Goal: Transaction & Acquisition: Purchase product/service

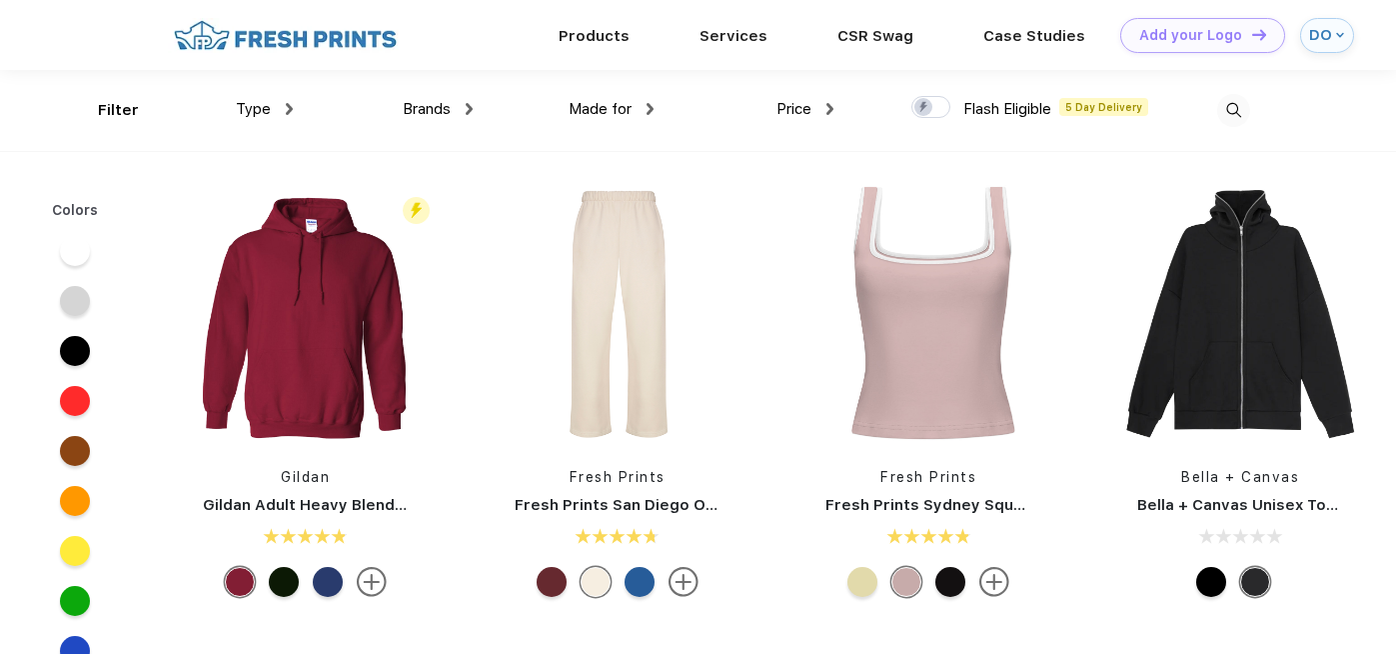
scroll to position [886, 0]
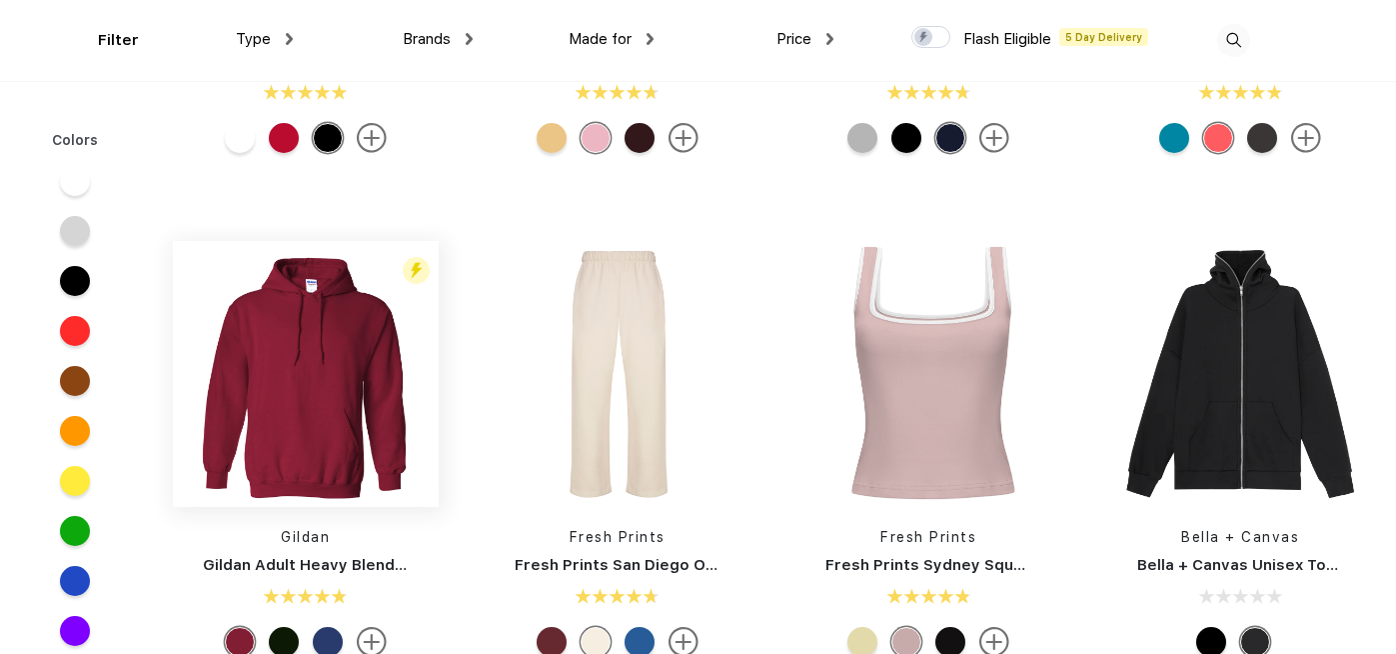
click at [345, 379] on img at bounding box center [306, 374] width 266 height 266
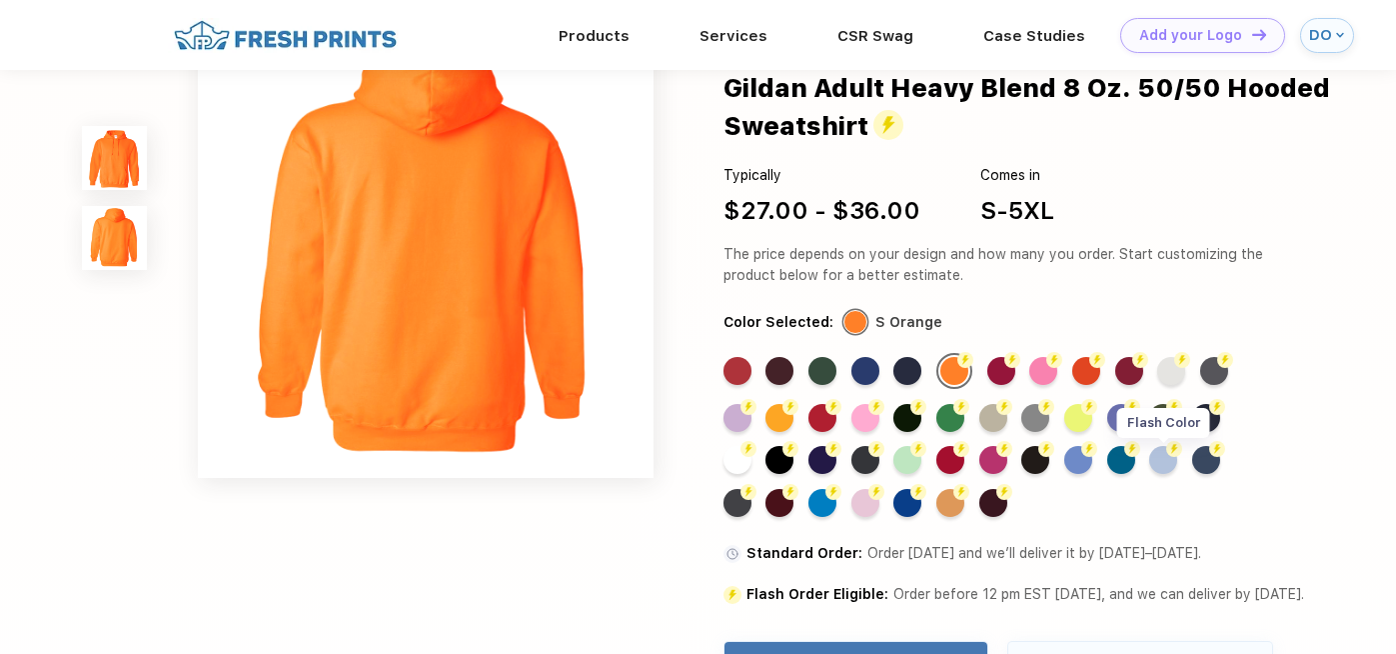
click at [1168, 460] on div "Flash Color" at bounding box center [1163, 460] width 28 height 28
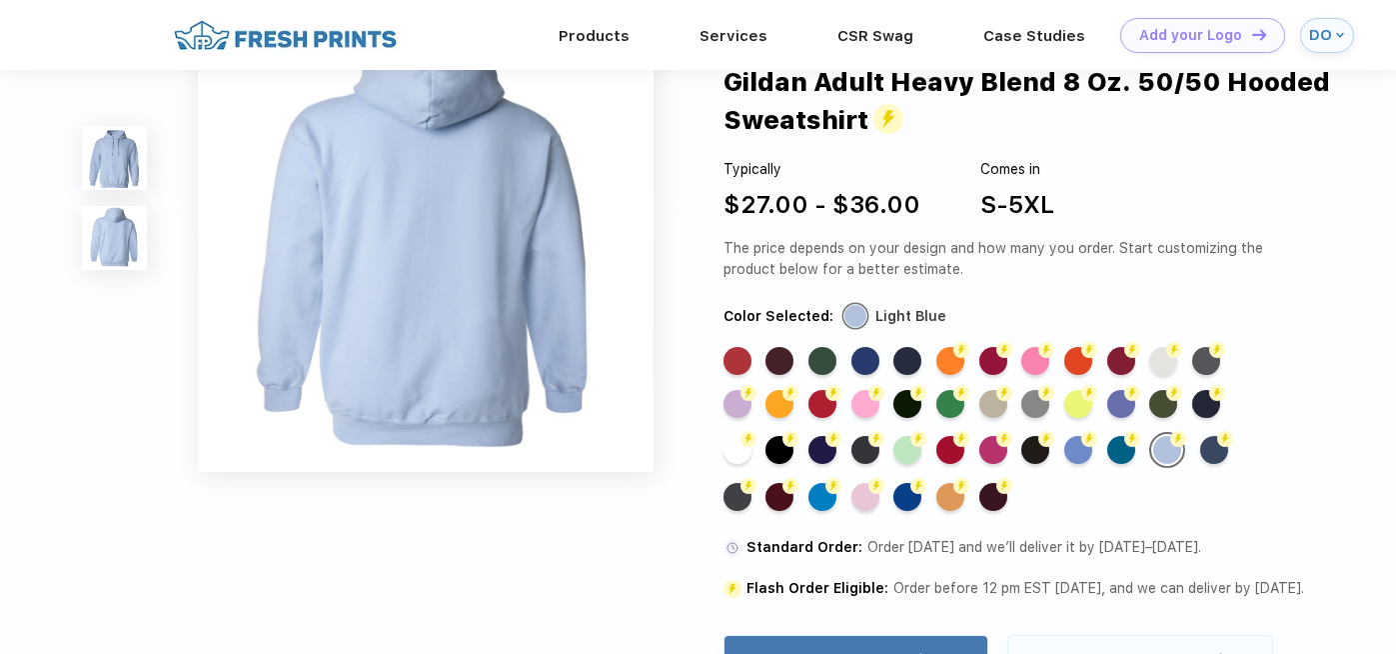
scroll to position [548, 0]
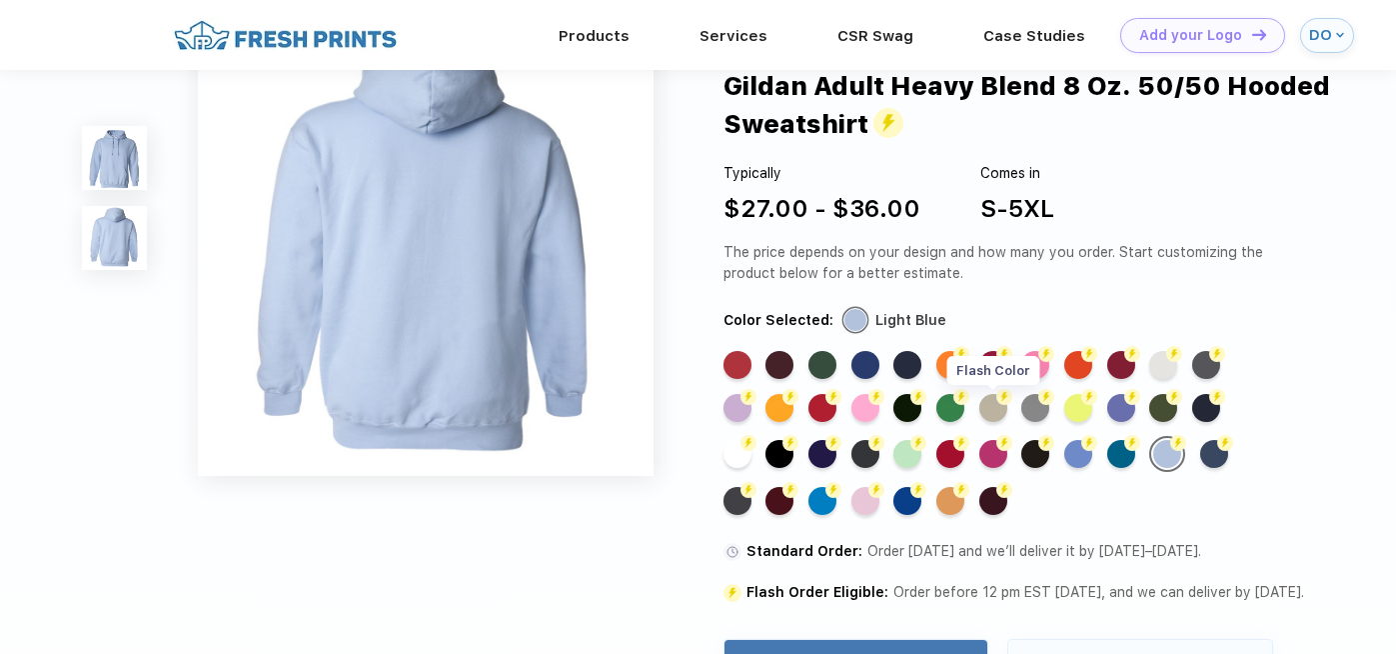
click at [987, 412] on div "Flash Color" at bounding box center [993, 408] width 28 height 28
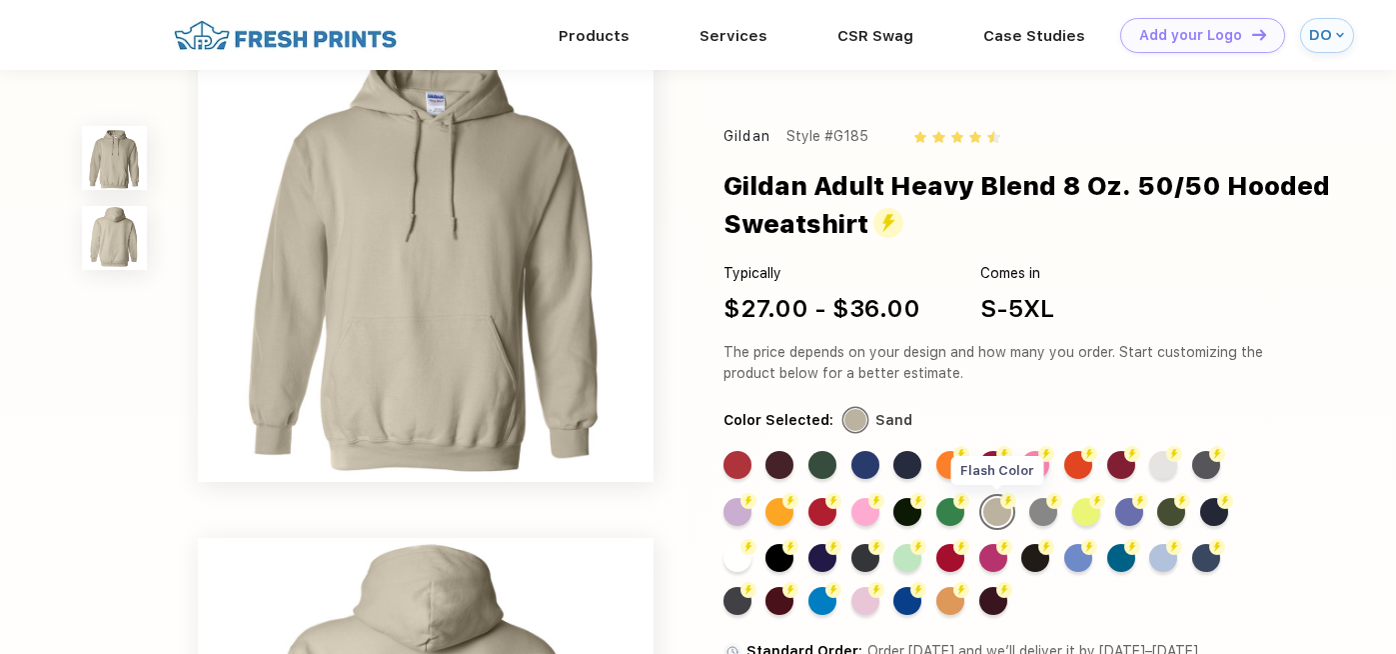
scroll to position [32, 0]
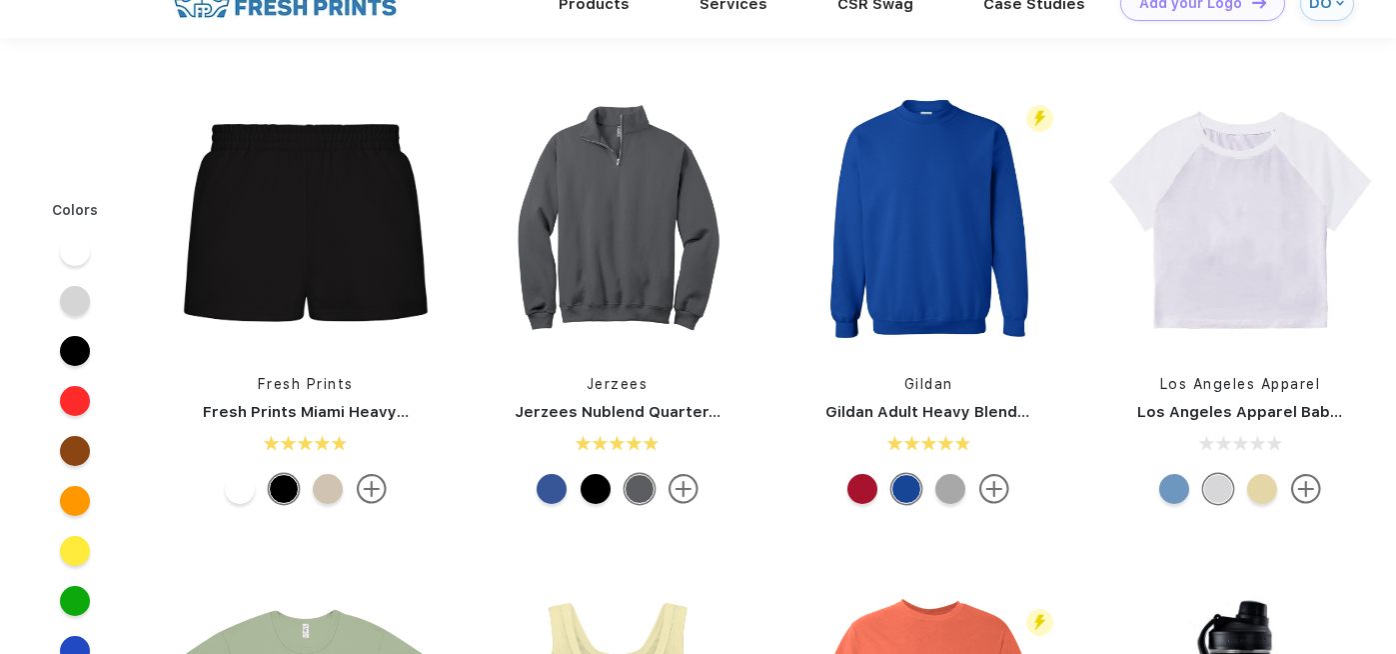
scroll to position [886, 0]
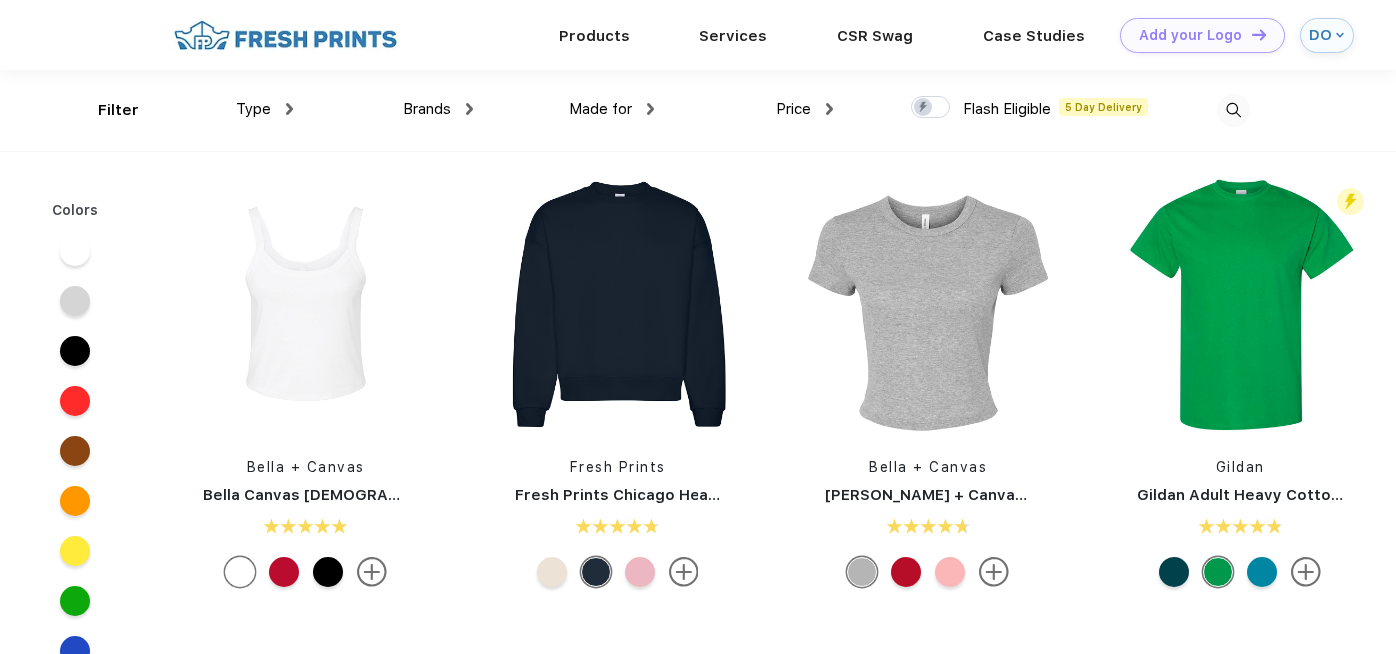
scroll to position [281, 0]
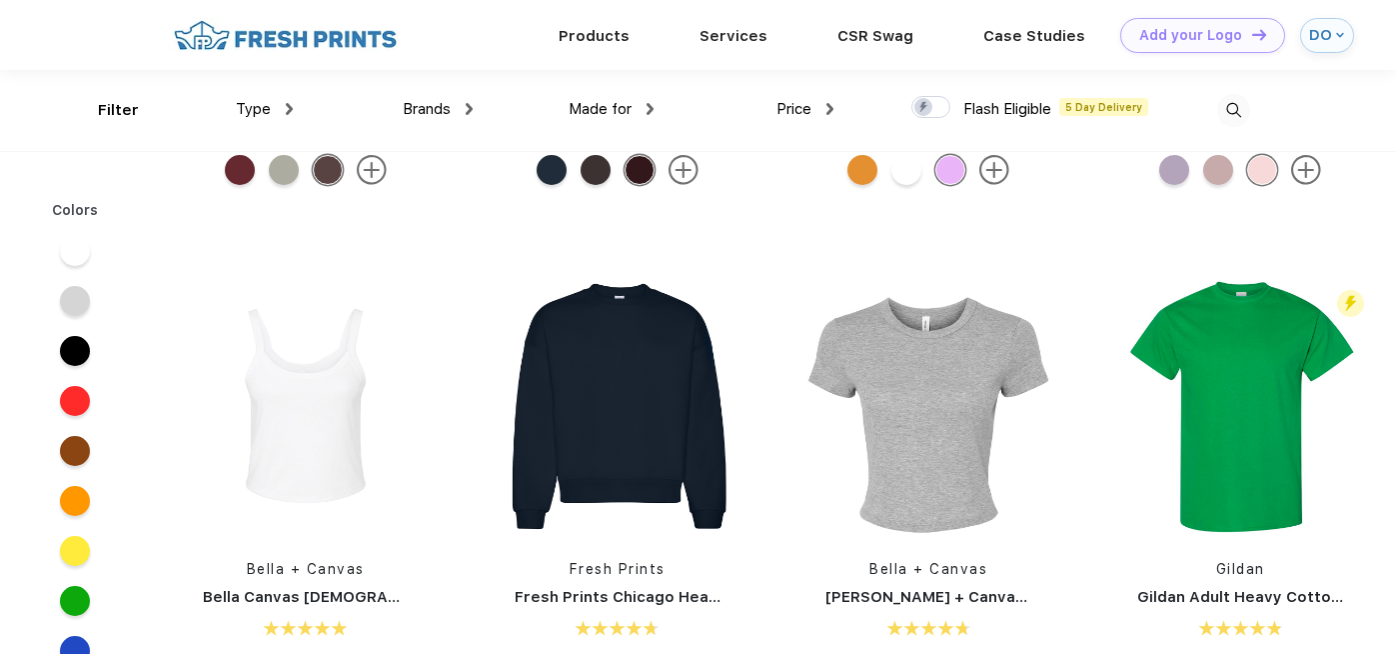
click at [78, 214] on div "Colors" at bounding box center [75, 210] width 77 height 21
click at [118, 99] on div "Type Shirts Sweaters Bottoms Accessories Hats Tanks Jackets Jerseys Polos" at bounding box center [203, 110] width 180 height 81
click at [115, 109] on div "Type Shirts Sweaters Bottoms Accessories Hats Tanks Jackets Jerseys Polos" at bounding box center [203, 110] width 180 height 81
click at [254, 111] on span "Type" at bounding box center [253, 109] width 35 height 18
click at [289, 107] on img at bounding box center [289, 109] width 7 height 12
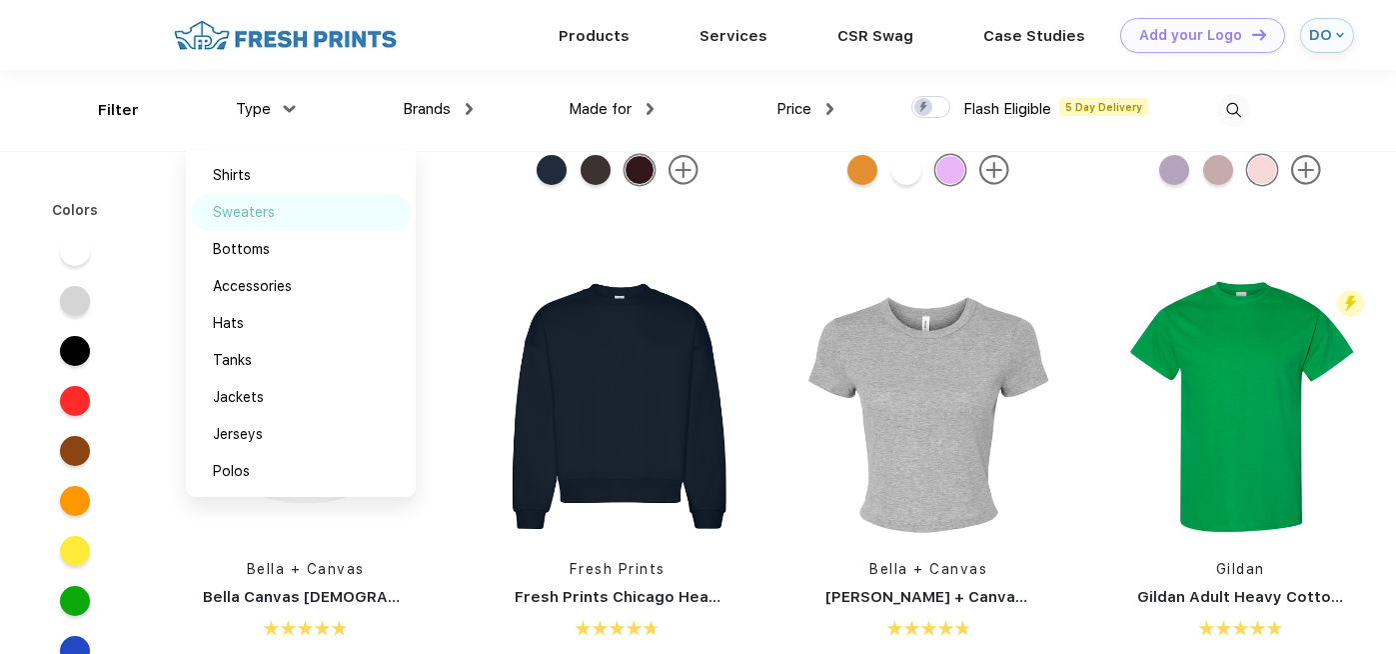
click at [272, 217] on div "Sweaters" at bounding box center [244, 212] width 62 height 21
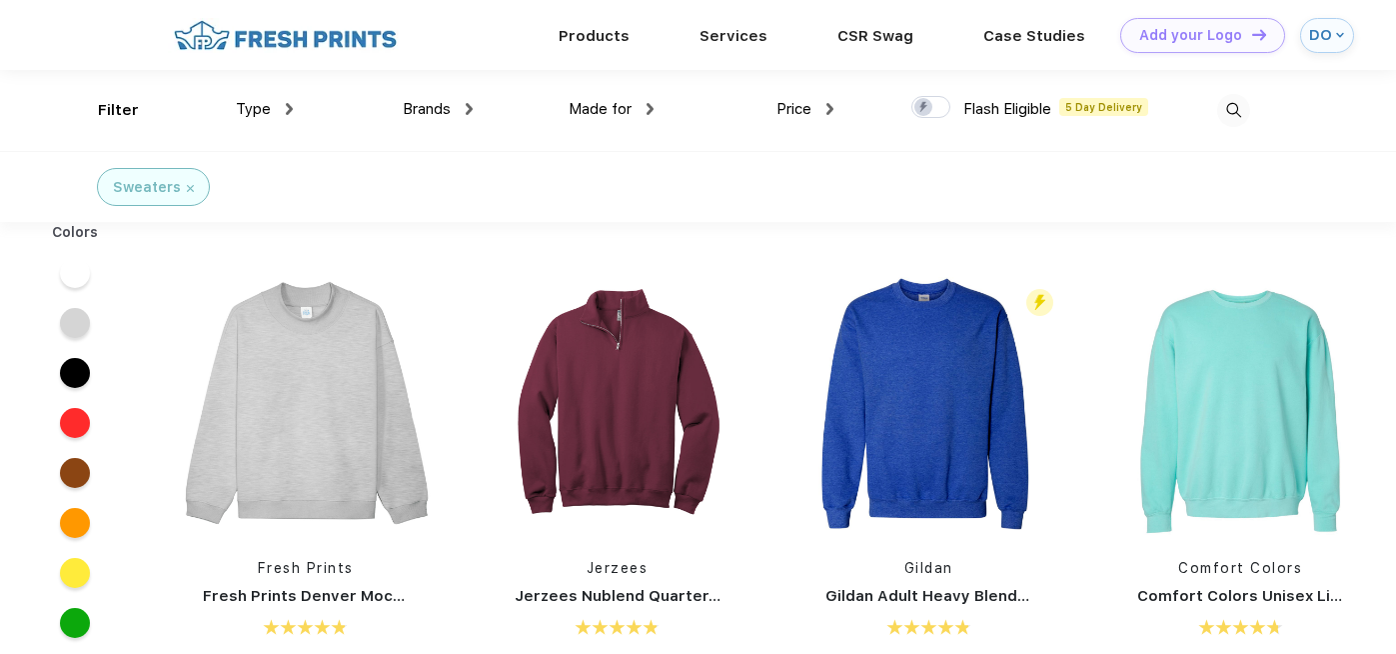
click at [256, 117] on span "Type" at bounding box center [253, 109] width 35 height 18
click at [176, 191] on div "Sweaters" at bounding box center [147, 187] width 68 height 21
click at [187, 190] on img at bounding box center [190, 188] width 7 height 7
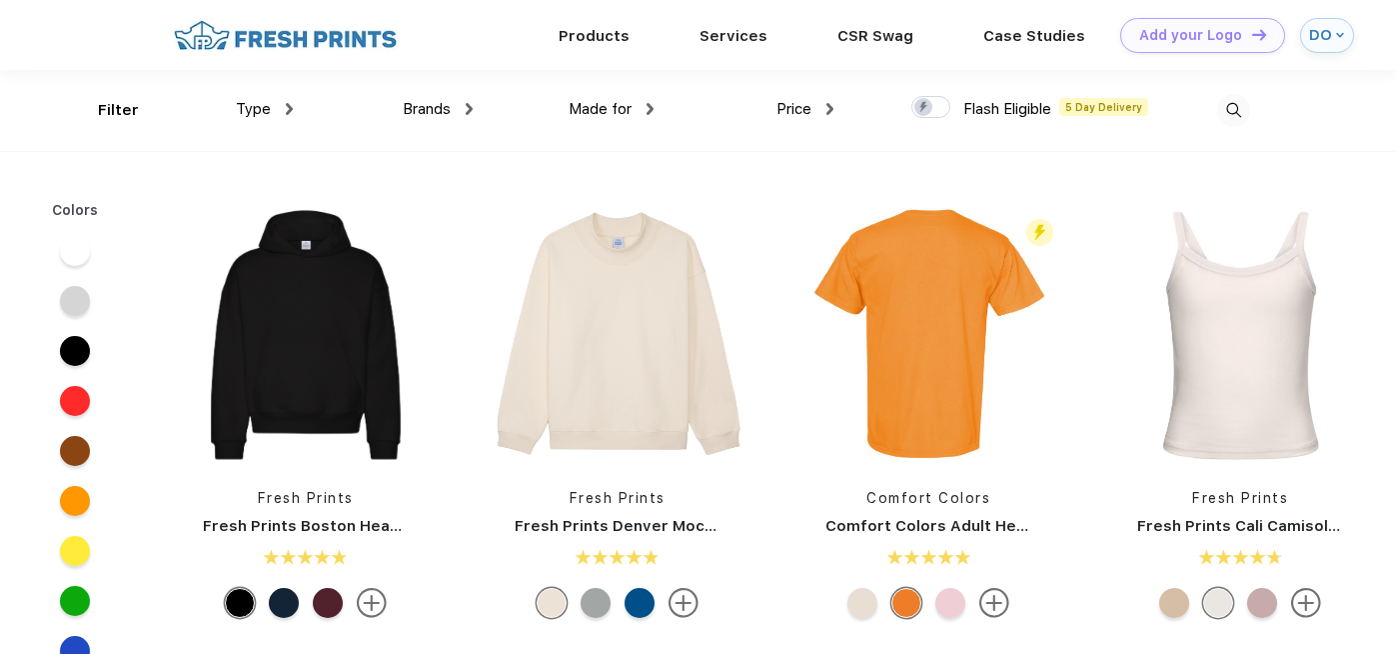
click at [263, 104] on span "Type" at bounding box center [253, 109] width 35 height 18
click at [276, 105] on div "Type" at bounding box center [264, 109] width 57 height 23
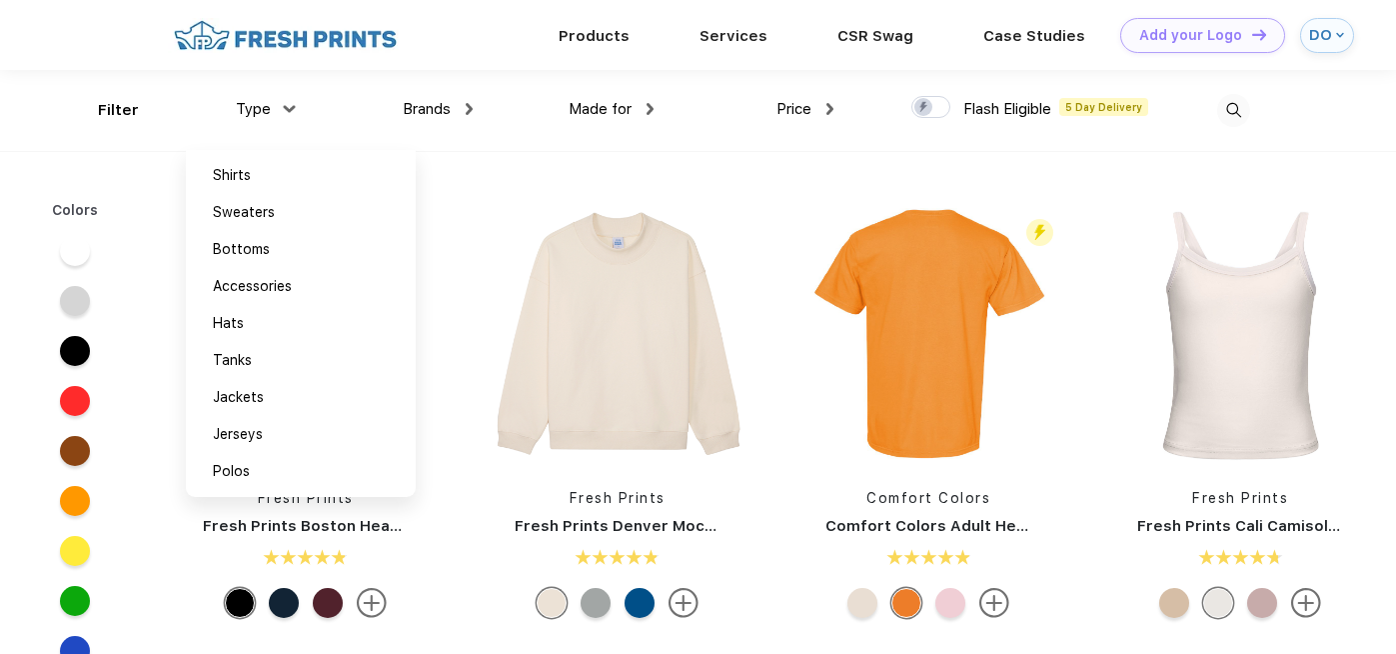
click at [275, 102] on div "Type" at bounding box center [264, 109] width 57 height 23
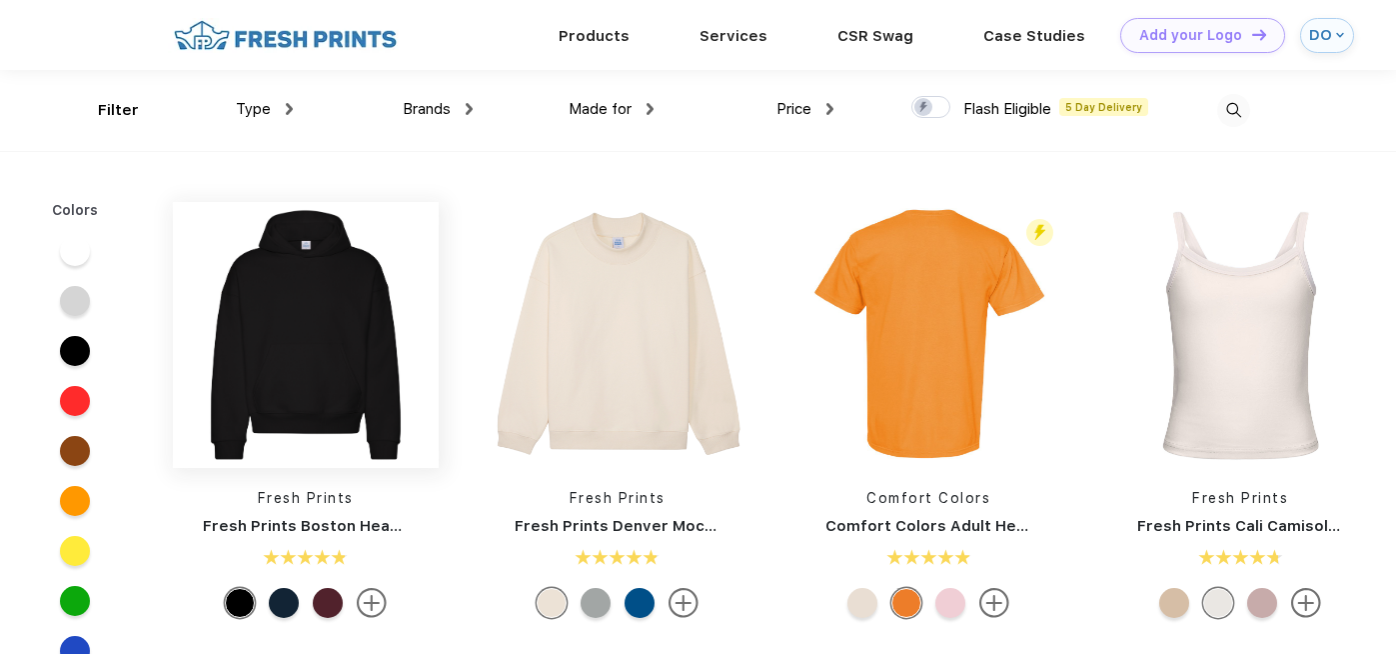
click at [339, 345] on img at bounding box center [306, 335] width 266 height 266
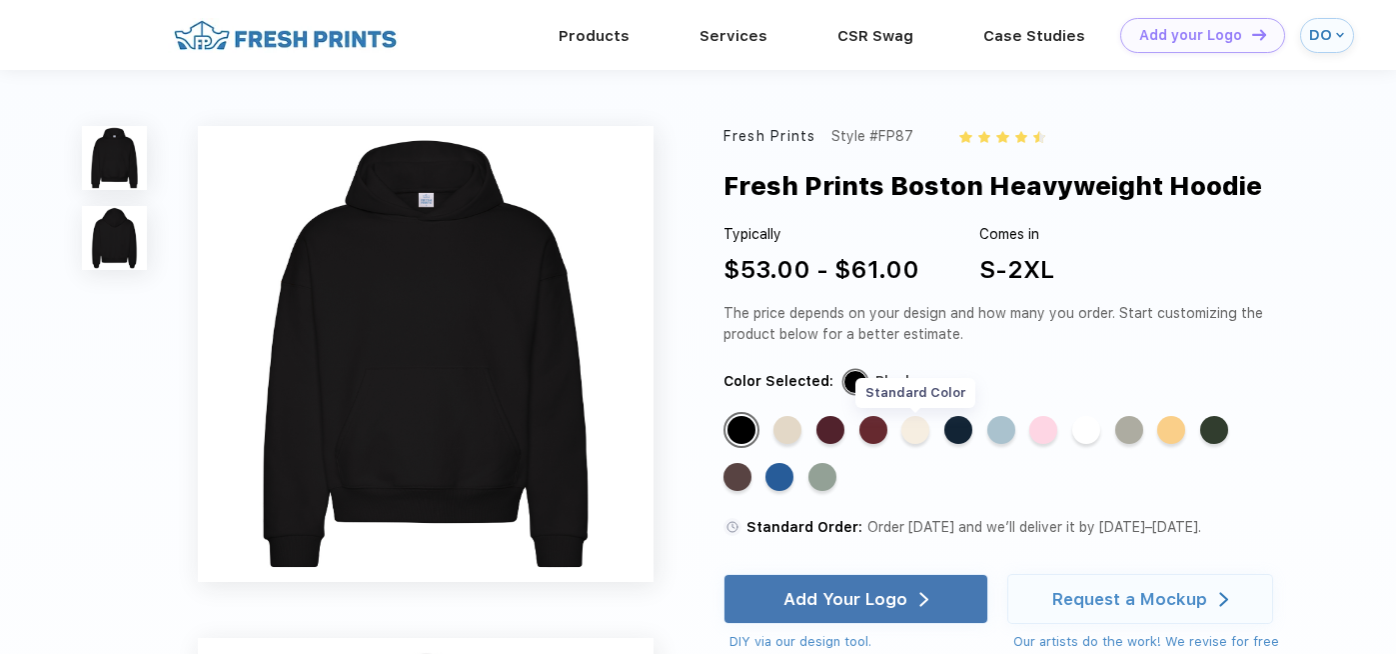
click at [913, 430] on div "Standard Color" at bounding box center [915, 430] width 28 height 28
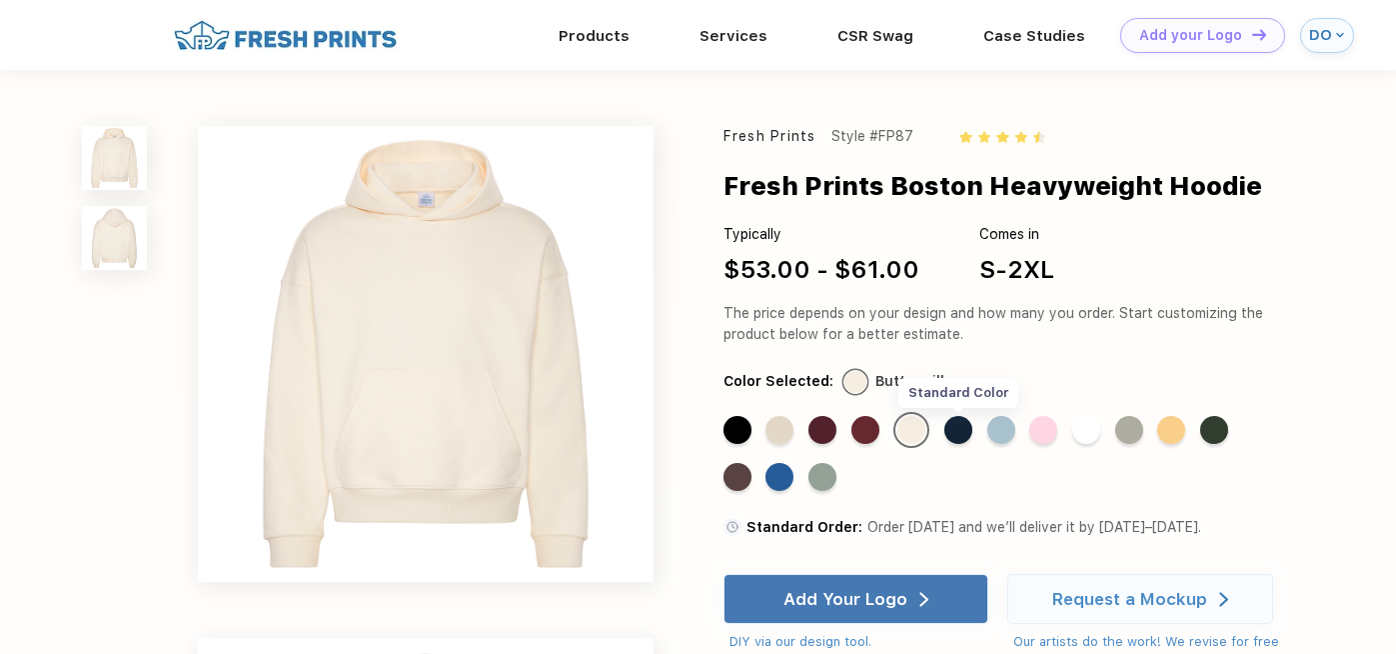
click at [967, 428] on div "Standard Color" at bounding box center [958, 430] width 28 height 28
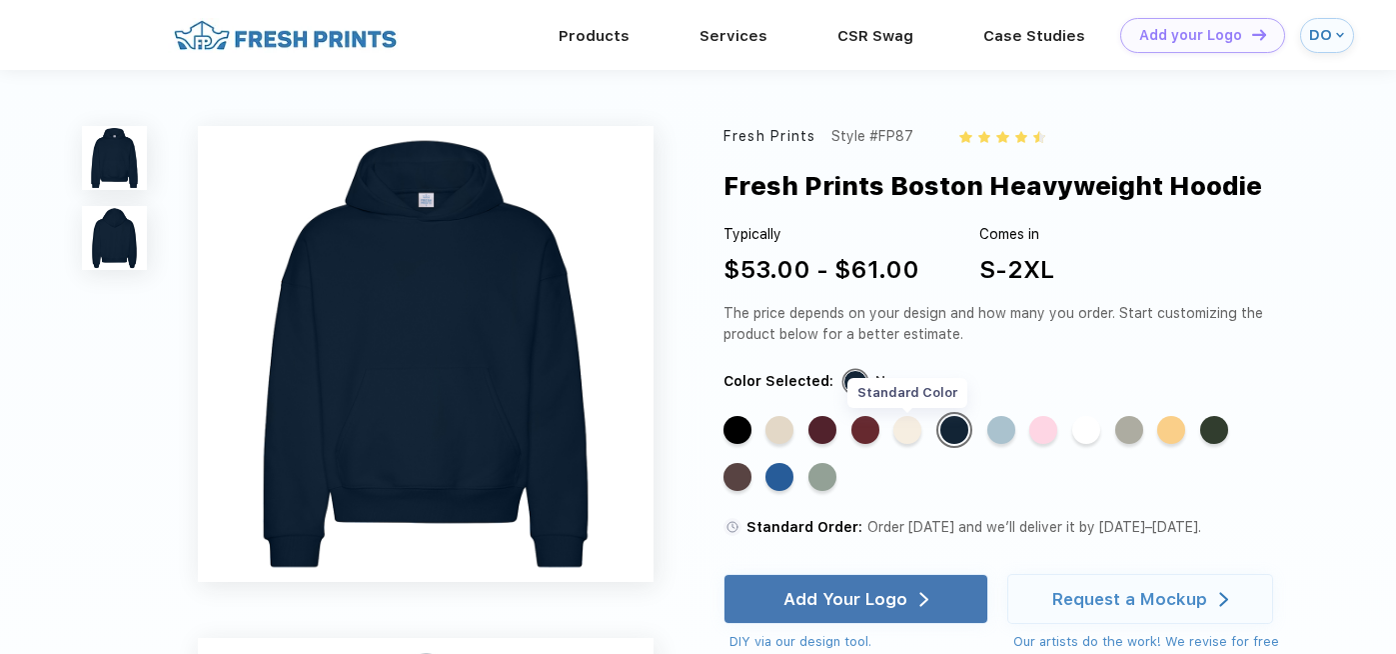
click at [914, 426] on div "Standard Color" at bounding box center [907, 430] width 28 height 28
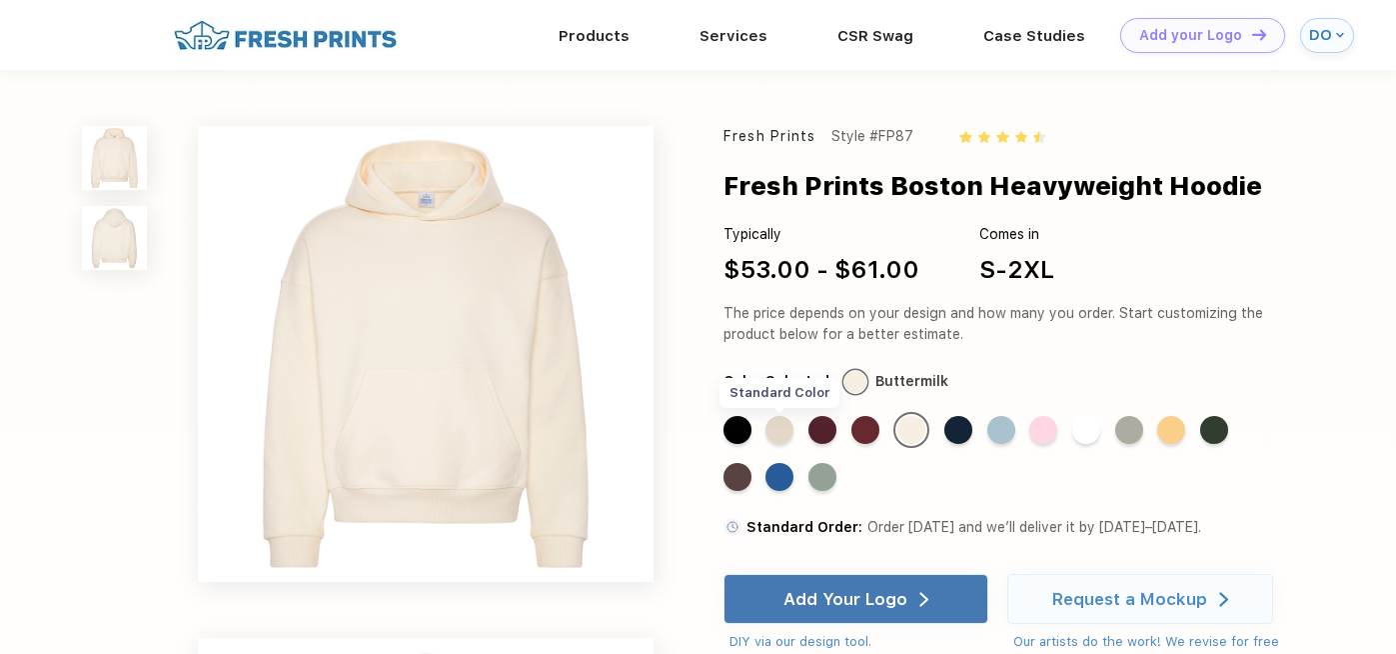
click at [781, 431] on div "Standard Color" at bounding box center [779, 430] width 28 height 28
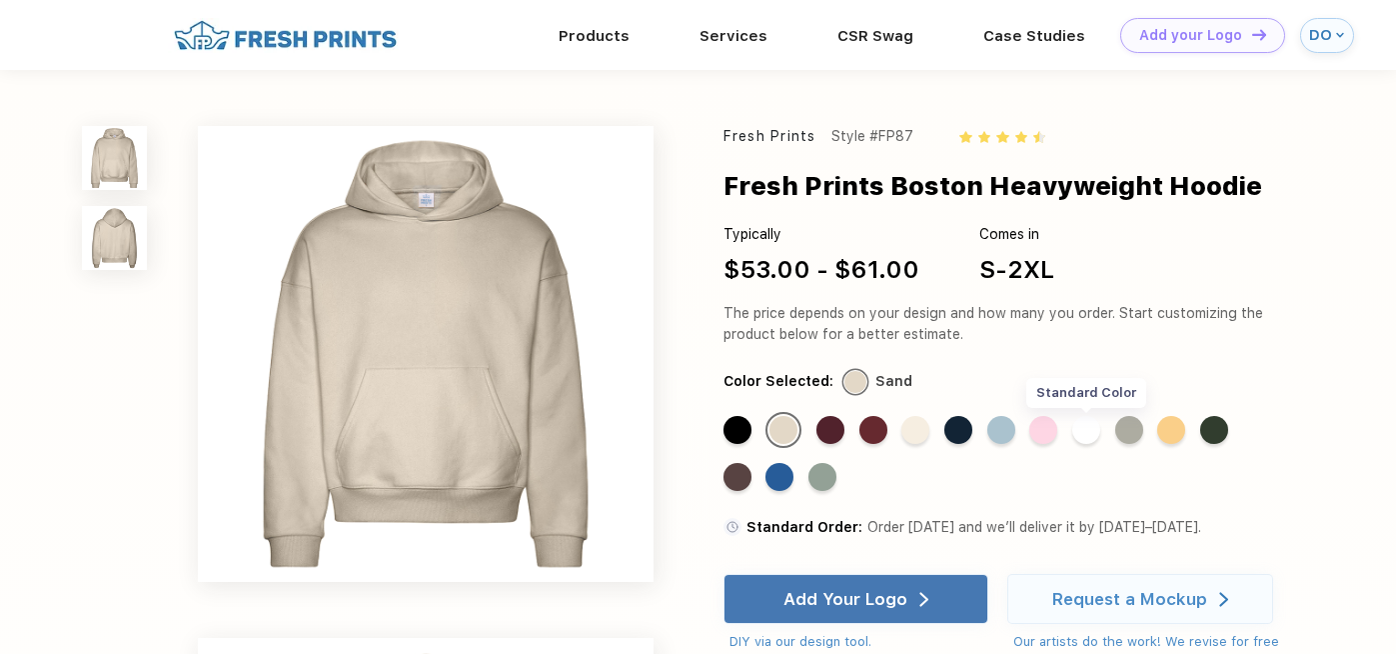
click at [1094, 433] on div "Standard Color" at bounding box center [1086, 430] width 28 height 28
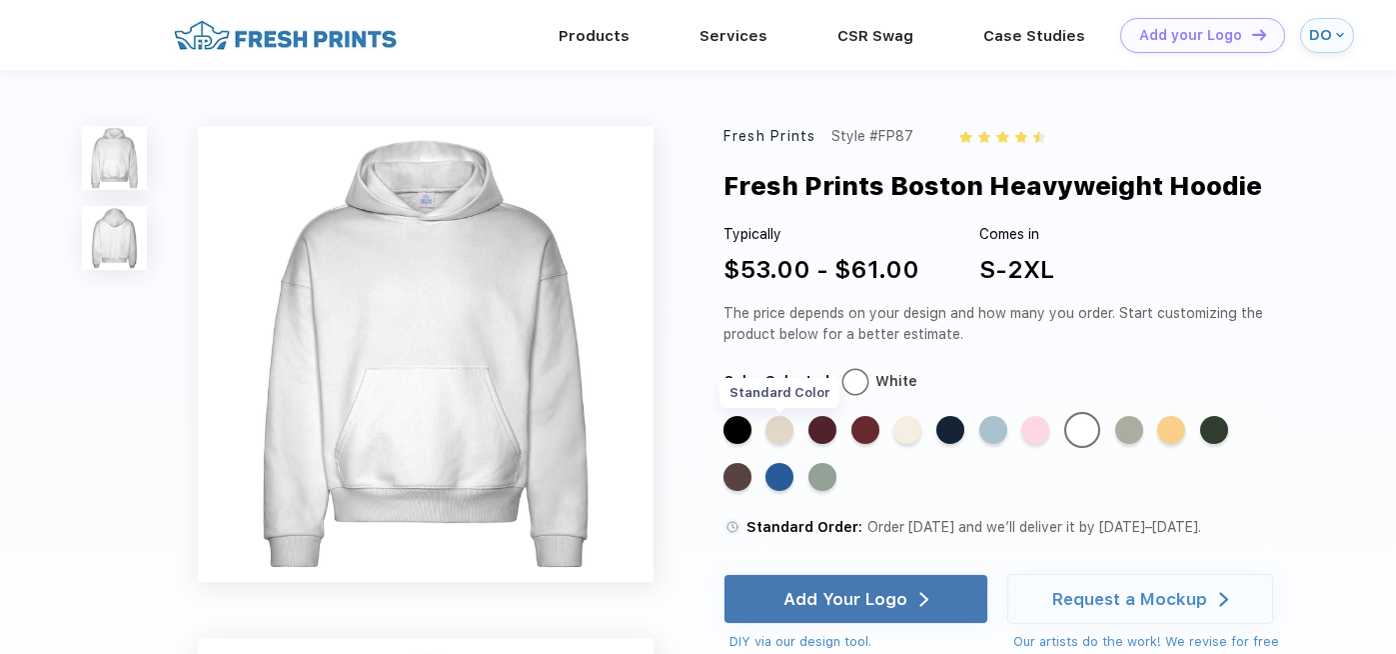
click at [778, 433] on div "Standard Color" at bounding box center [779, 430] width 28 height 28
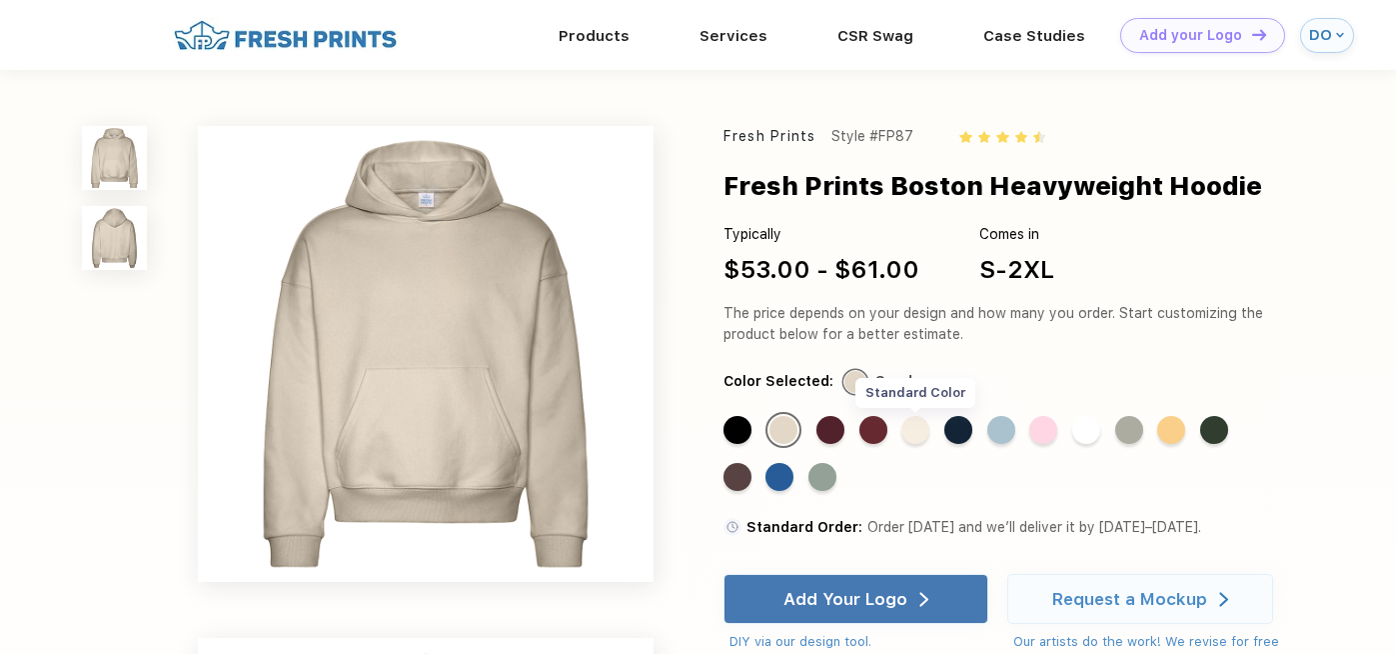
click at [916, 431] on div "Standard Color" at bounding box center [915, 430] width 28 height 28
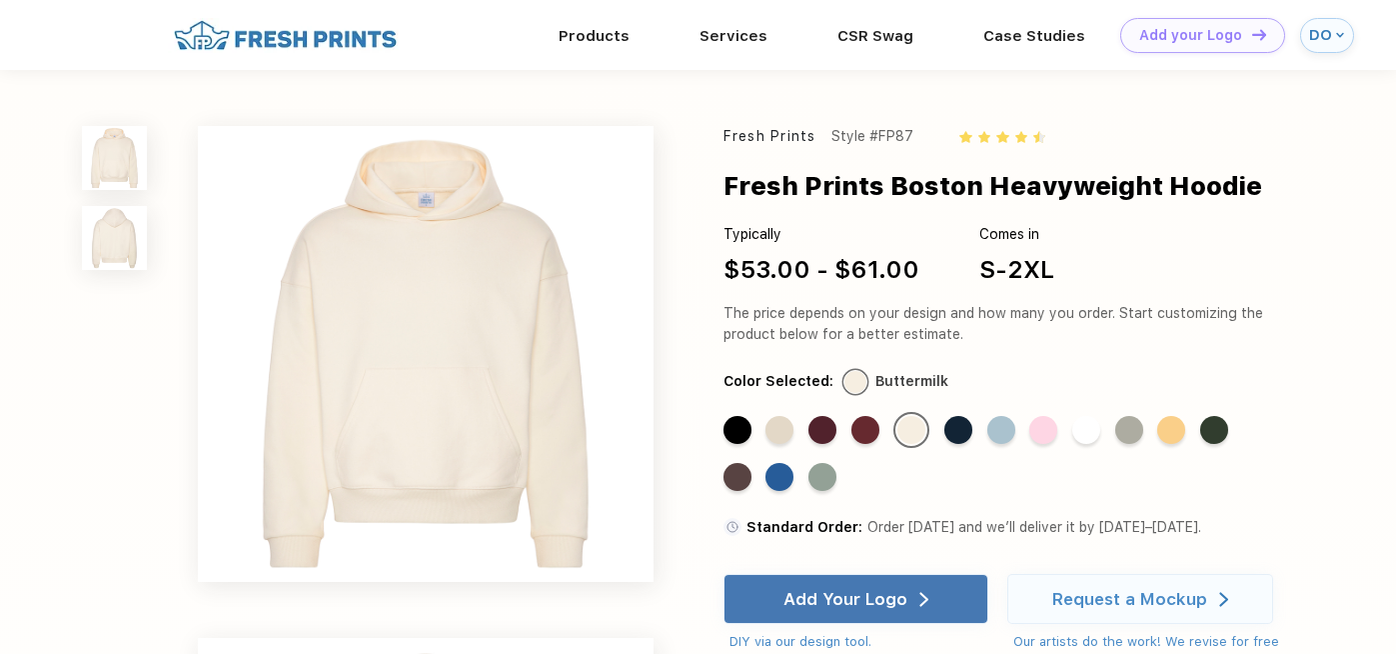
click at [108, 244] on img at bounding box center [114, 238] width 64 height 64
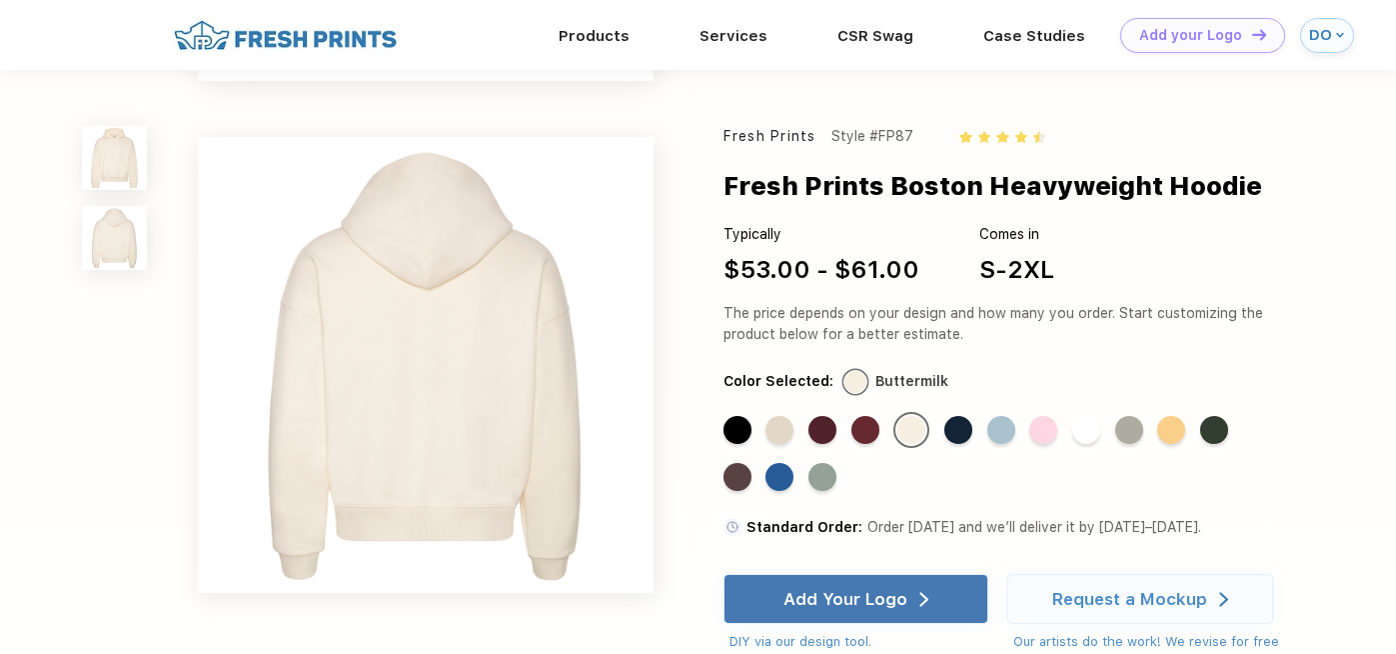
click at [117, 146] on img at bounding box center [114, 158] width 64 height 64
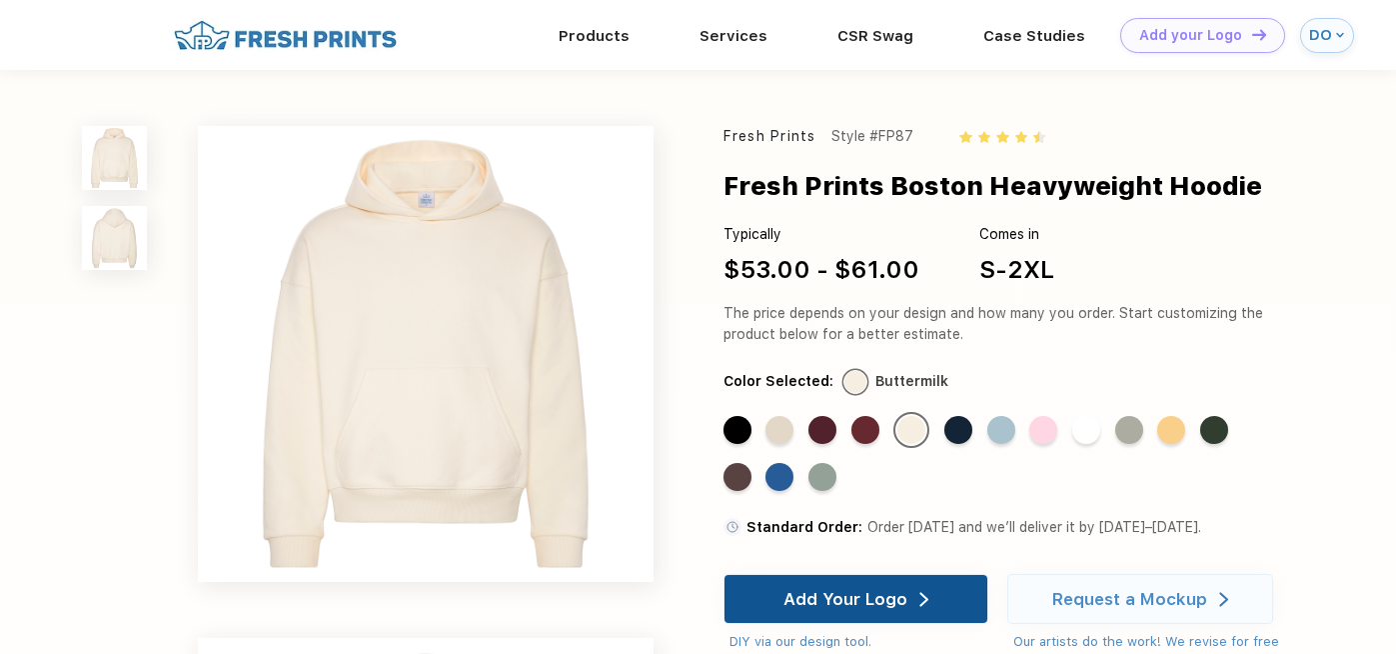
click at [869, 595] on div "Add Your Logo" at bounding box center [845, 599] width 124 height 20
